Goal: Task Accomplishment & Management: Use online tool/utility

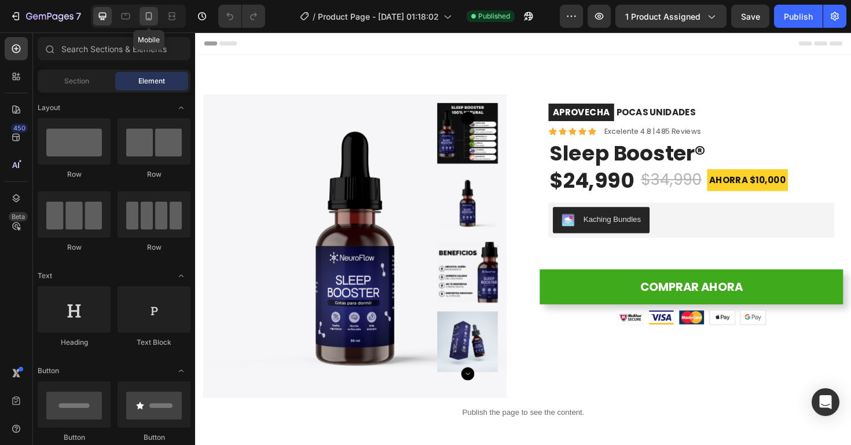
click at [146, 20] on icon at bounding box center [149, 16] width 6 height 8
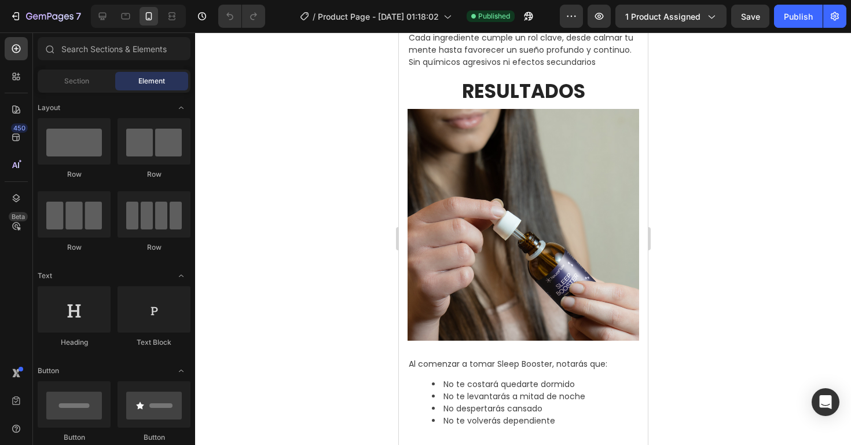
scroll to position [1049, 0]
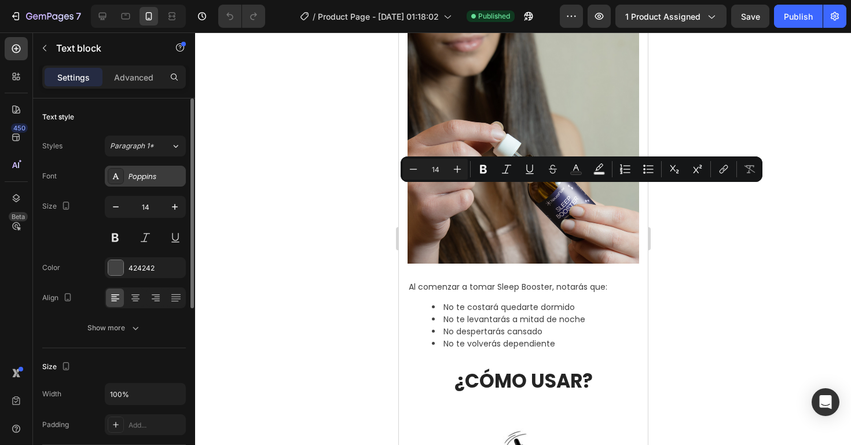
click at [142, 175] on div "Poppins" at bounding box center [156, 176] width 54 height 10
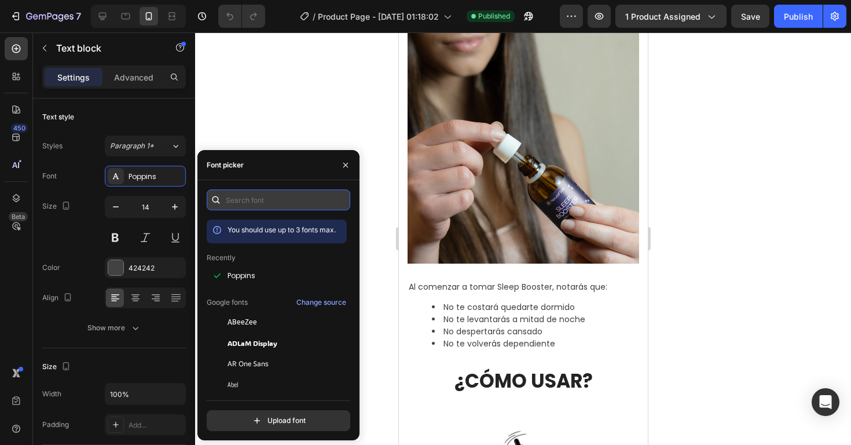
click at [240, 195] on input "text" at bounding box center [279, 199] width 144 height 21
paste input "avenir next rounded"
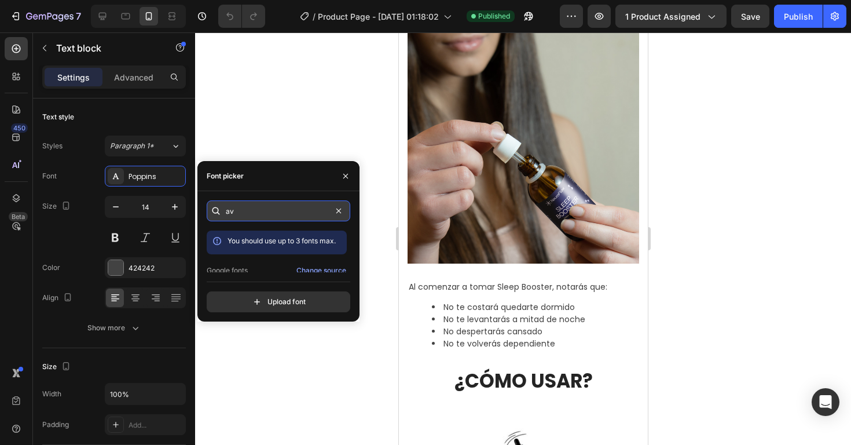
type input "a"
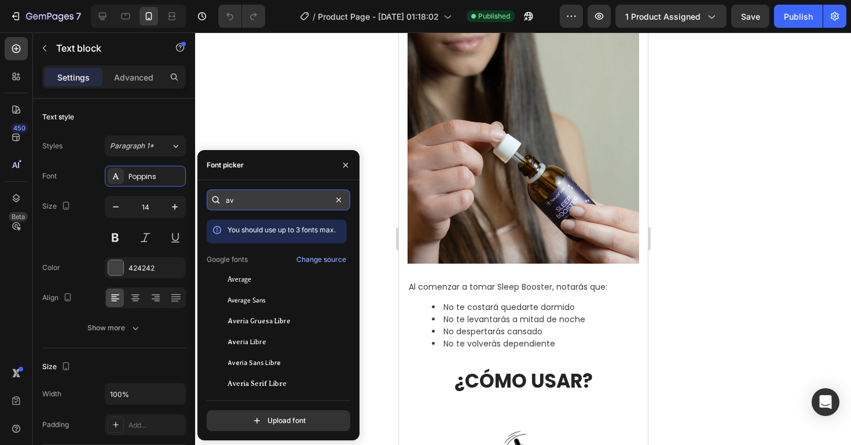
type input "a"
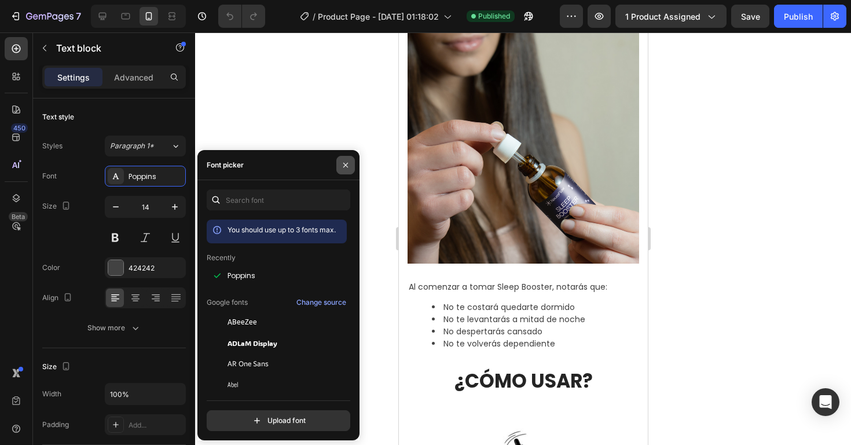
click at [353, 164] on button "button" at bounding box center [345, 165] width 19 height 19
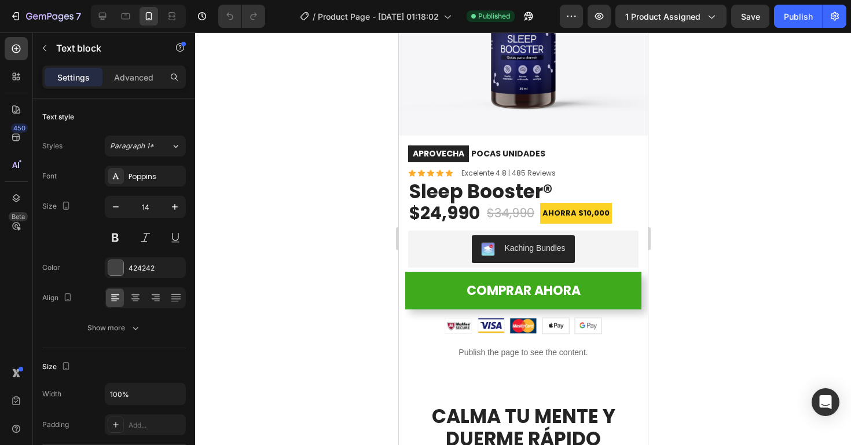
scroll to position [0, 0]
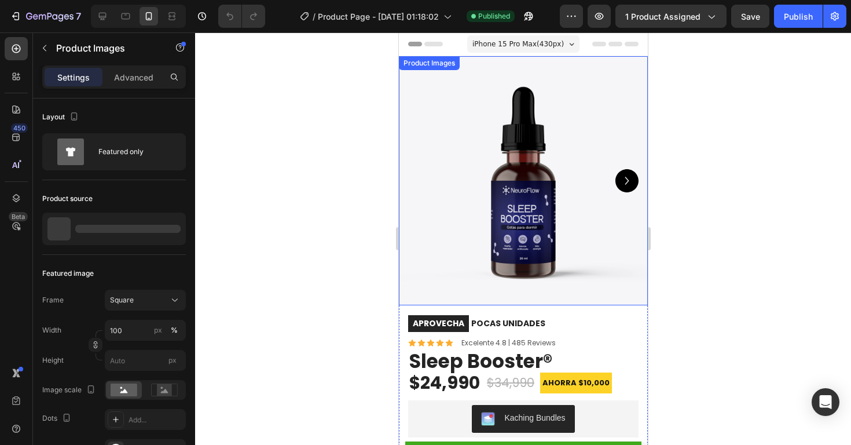
click at [534, 152] on img at bounding box center [522, 180] width 249 height 249
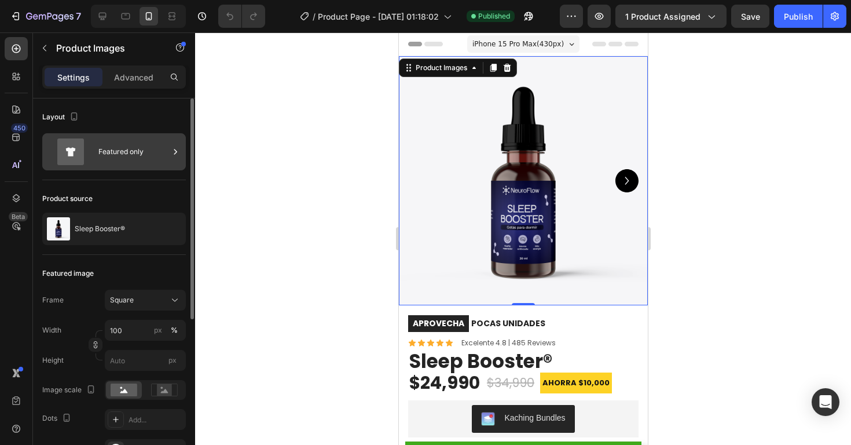
click at [124, 159] on div "Featured only" at bounding box center [133, 151] width 71 height 27
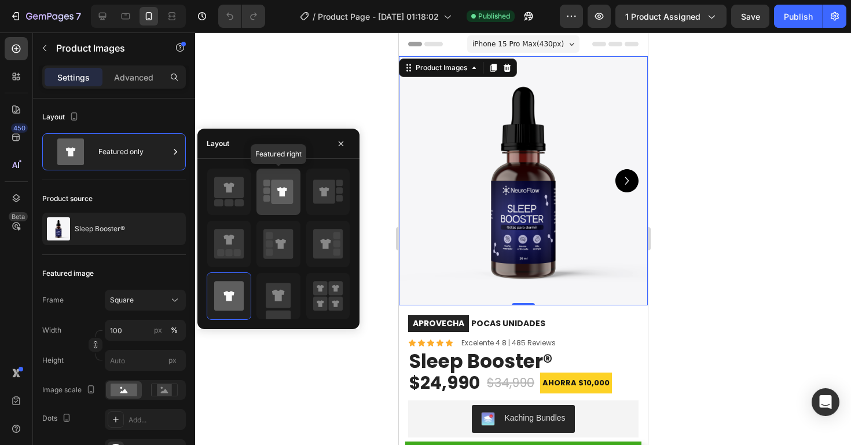
click at [265, 194] on icon at bounding box center [278, 191] width 30 height 32
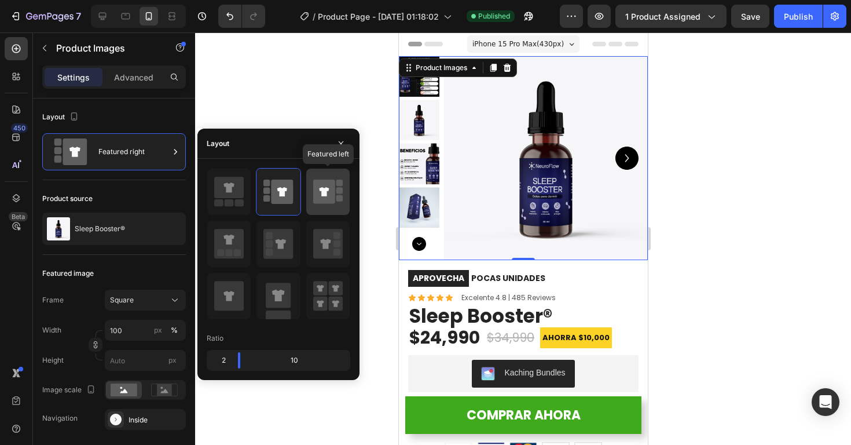
click at [324, 185] on icon at bounding box center [324, 191] width 22 height 24
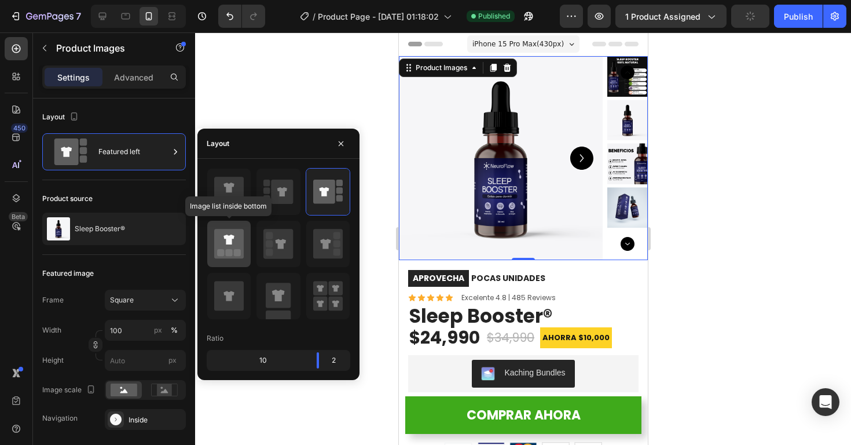
click at [244, 235] on div at bounding box center [228, 244] width 43 height 46
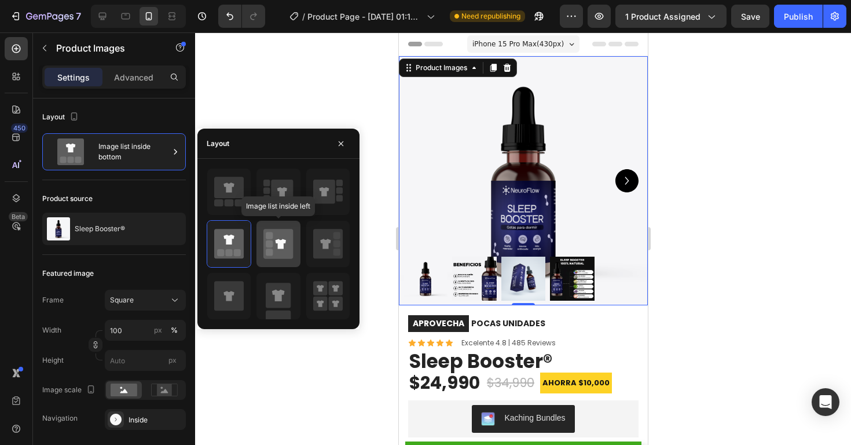
click at [287, 254] on icon at bounding box center [278, 244] width 30 height 30
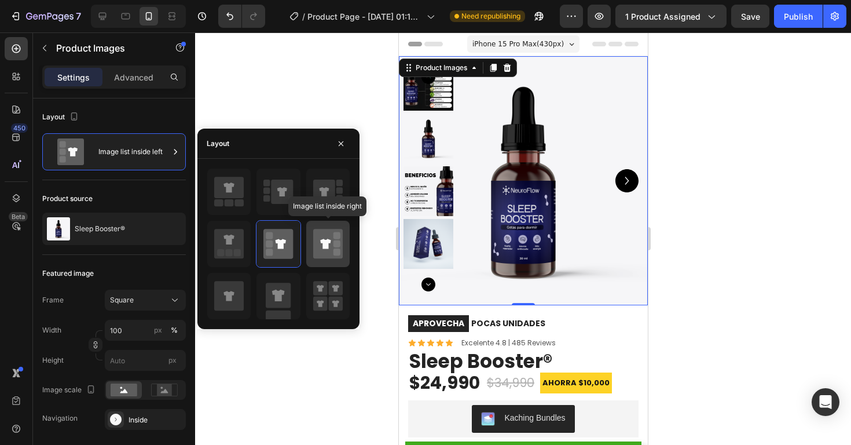
click at [333, 249] on rect at bounding box center [336, 251] width 7 height 7
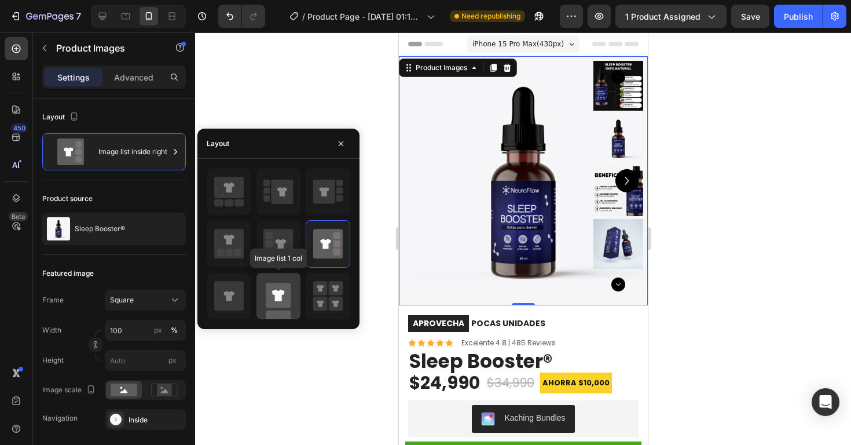
click at [298, 295] on div at bounding box center [277, 296] width 43 height 46
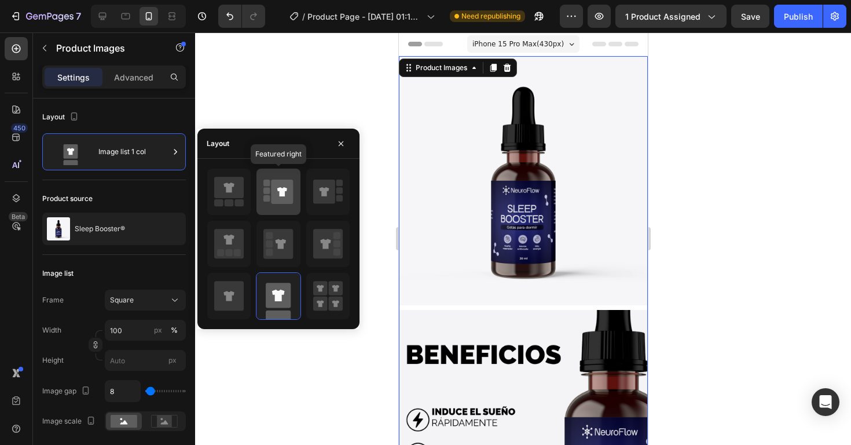
click at [276, 202] on icon at bounding box center [283, 191] width 22 height 24
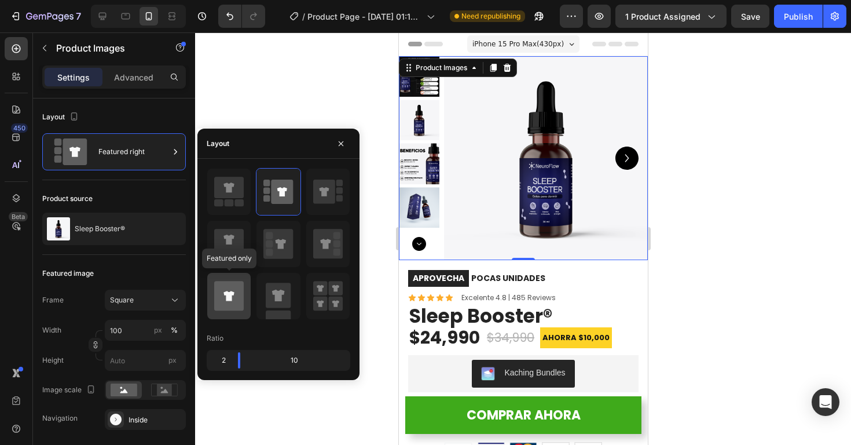
click at [225, 289] on icon at bounding box center [229, 296] width 30 height 30
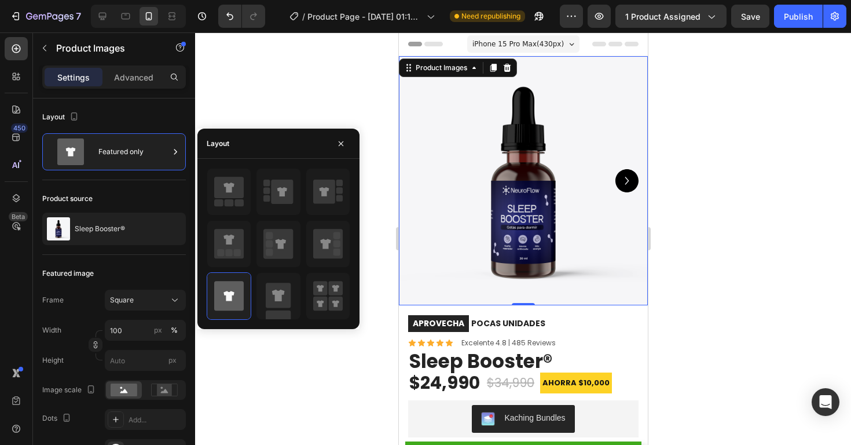
click at [702, 196] on div at bounding box center [523, 238] width 656 height 412
